Goal: Check status: Check status

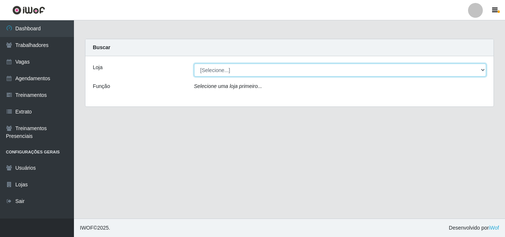
click at [483, 69] on select "[Selecione...] Sempre Tem - [GEOGRAPHIC_DATA]" at bounding box center [340, 70] width 292 height 13
select select "508"
click at [194, 64] on select "[Selecione...] Sempre Tem - [GEOGRAPHIC_DATA]" at bounding box center [340, 70] width 292 height 13
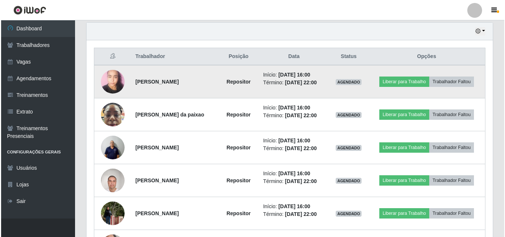
scroll to position [296, 0]
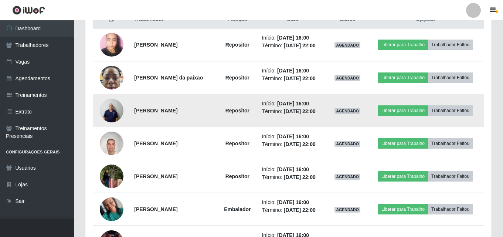
click at [114, 109] on img at bounding box center [112, 110] width 24 height 31
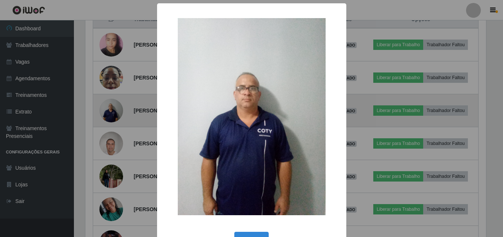
scroll to position [153, 402]
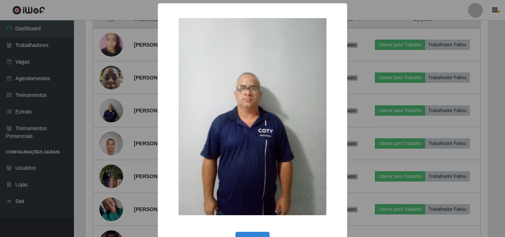
click at [153, 103] on div "× OK Cancel" at bounding box center [252, 118] width 505 height 237
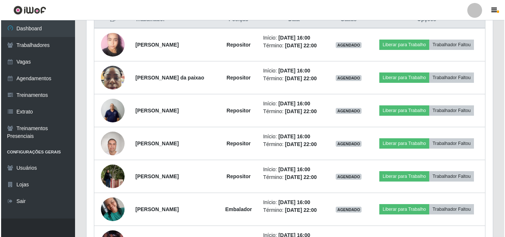
scroll to position [153, 406]
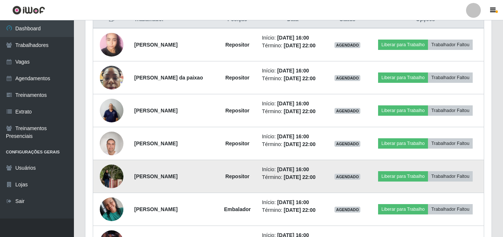
click at [108, 178] on img at bounding box center [112, 176] width 24 height 42
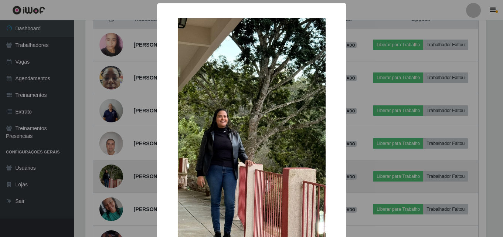
scroll to position [153, 402]
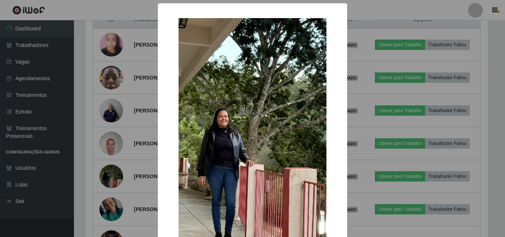
click at [140, 140] on div "× OK Cancel" at bounding box center [252, 118] width 505 height 237
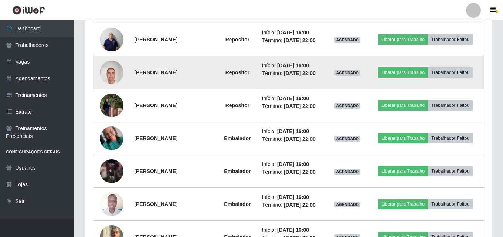
scroll to position [370, 0]
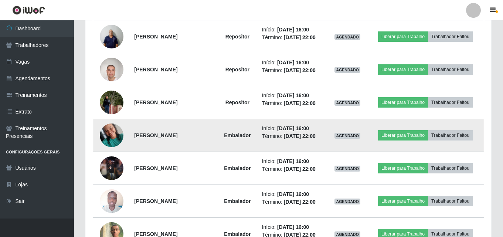
click at [106, 134] on img at bounding box center [112, 134] width 24 height 31
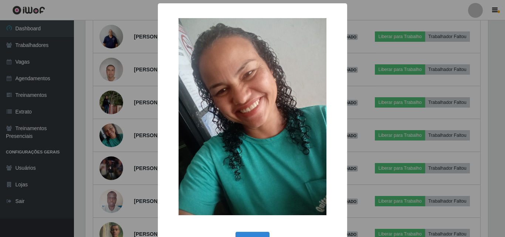
click at [135, 125] on div "× OK Cancel" at bounding box center [252, 118] width 505 height 237
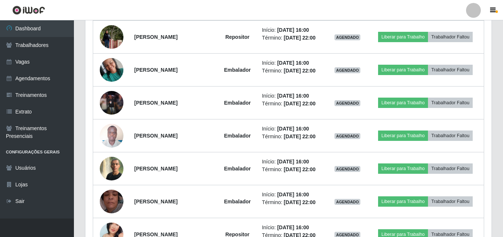
scroll to position [444, 0]
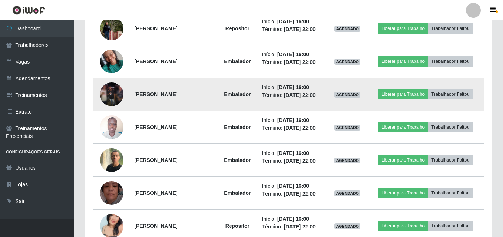
click at [113, 95] on img at bounding box center [112, 94] width 24 height 24
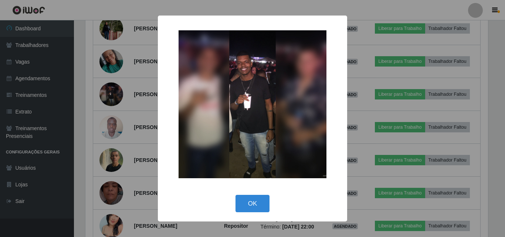
click at [137, 103] on div "× OK Cancel" at bounding box center [252, 118] width 505 height 237
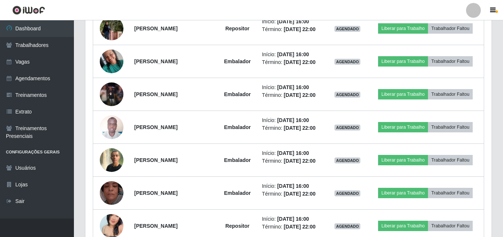
scroll to position [153, 406]
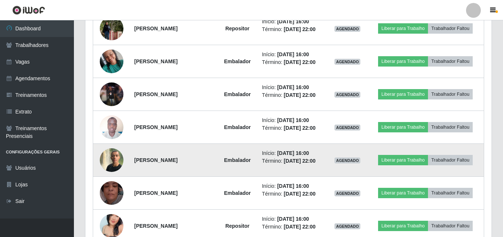
click at [109, 157] on img at bounding box center [112, 160] width 24 height 24
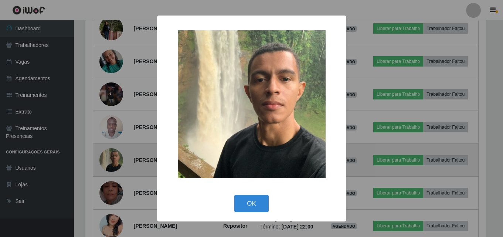
scroll to position [153, 402]
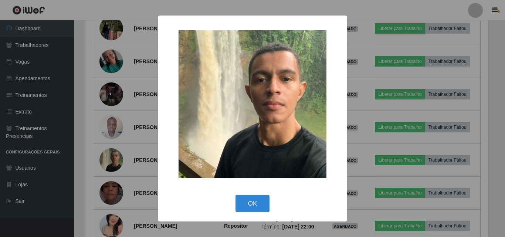
click at [136, 124] on div "× OK Cancel" at bounding box center [252, 118] width 505 height 237
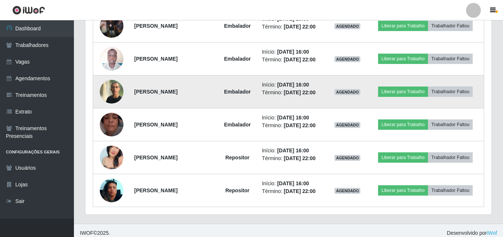
scroll to position [517, 0]
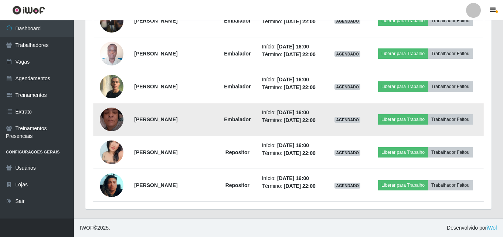
click at [109, 118] on img at bounding box center [112, 118] width 24 height 31
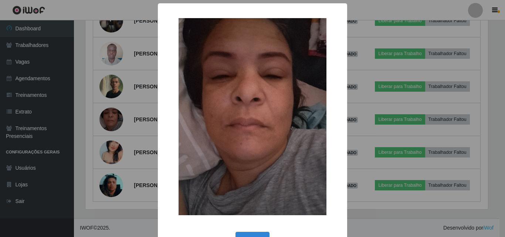
click at [140, 116] on div "× OK Cancel" at bounding box center [252, 118] width 505 height 237
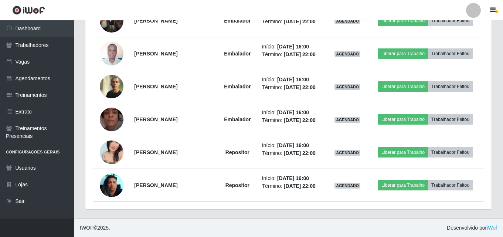
scroll to position [0, 0]
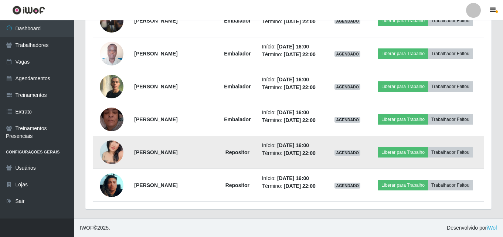
click at [109, 150] on img at bounding box center [112, 151] width 24 height 31
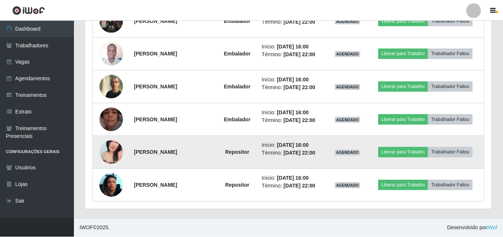
scroll to position [153, 402]
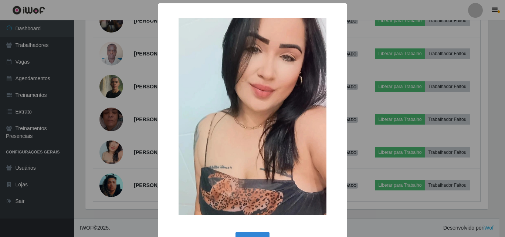
click at [128, 100] on div "× OK Cancel" at bounding box center [252, 118] width 505 height 237
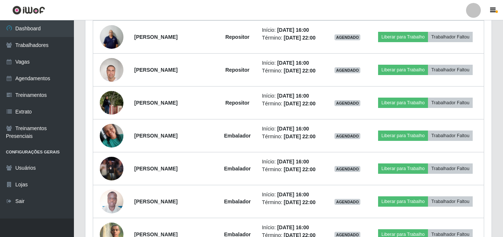
scroll to position [258, 0]
